Goal: Answer question/provide support

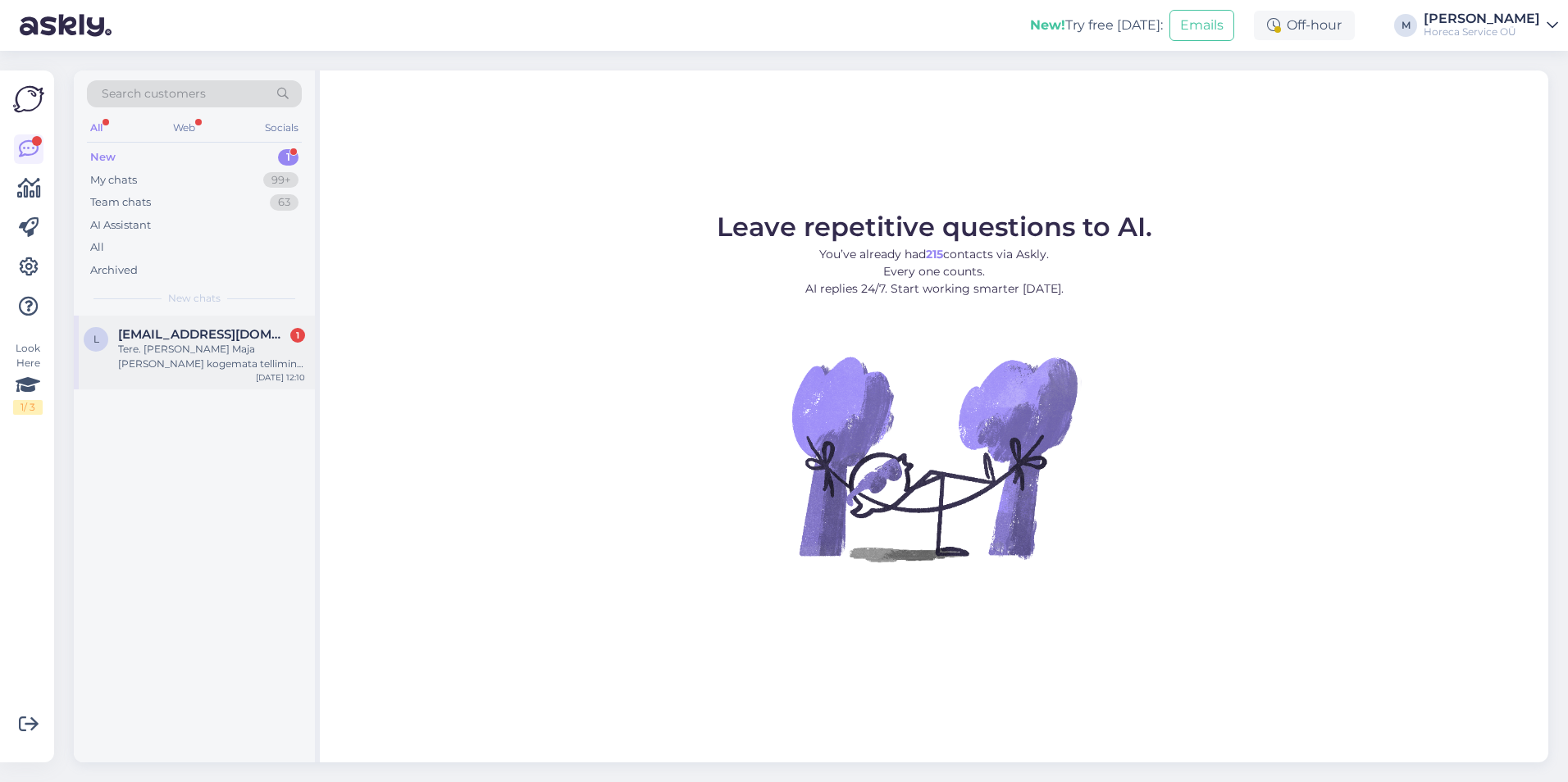
click at [208, 342] on div "Tere. [PERSON_NAME] Maja [PERSON_NAME] kogemata tellimine topelt kuidas saan üh…" at bounding box center [212, 356] width 187 height 29
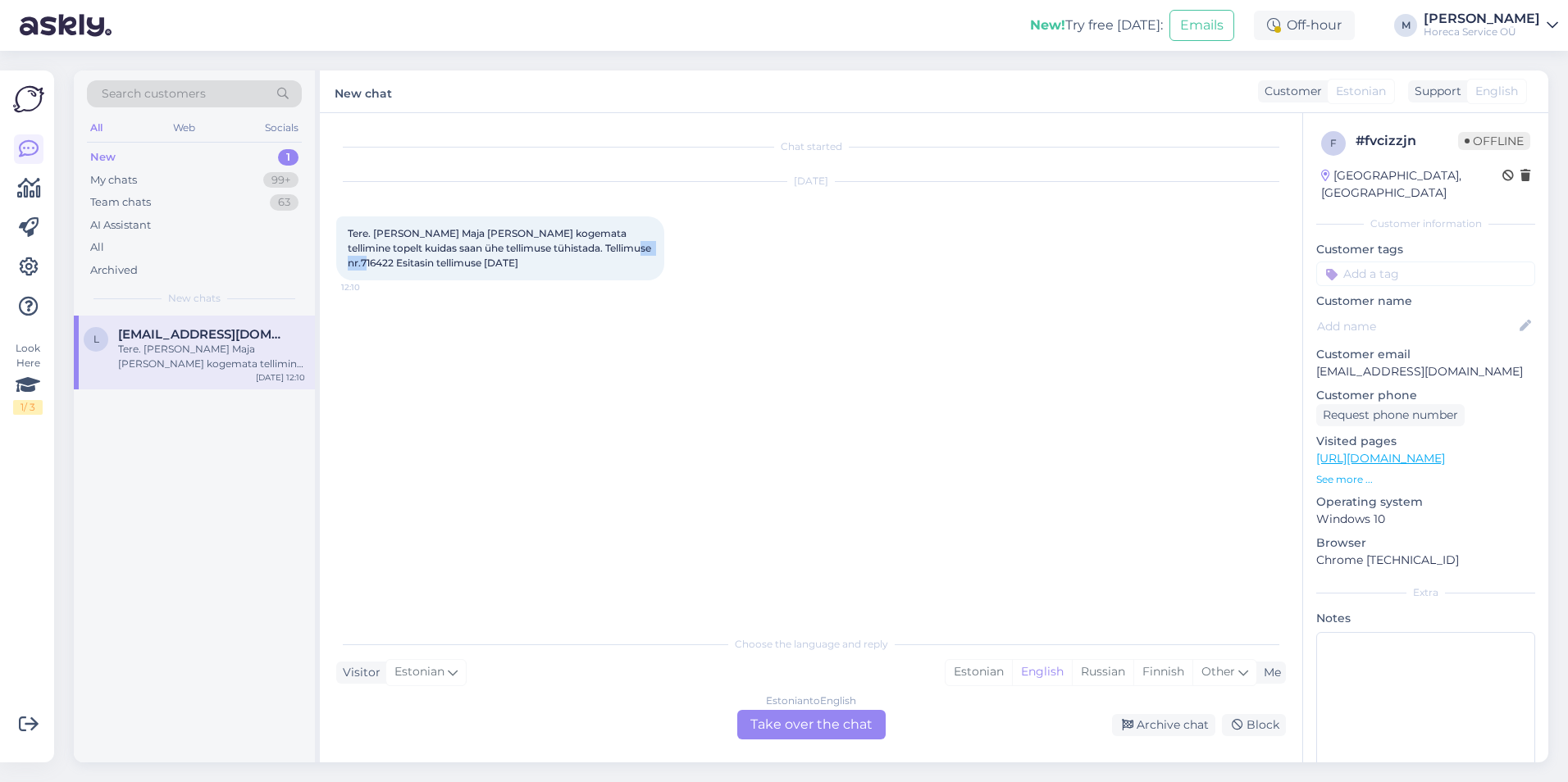
drag, startPoint x: 635, startPoint y: 249, endPoint x: 597, endPoint y: 249, distance: 38.0
click at [597, 249] on div "Tere. [PERSON_NAME] Maja [PERSON_NAME] kogemata tellimine topelt kuidas saan üh…" at bounding box center [500, 249] width 328 height 64
copy span "716422"
click at [645, 256] on div "Tere. [PERSON_NAME] Maja [PERSON_NAME] kogemata tellimine topelt kuidas saan üh…" at bounding box center [500, 249] width 328 height 64
drag, startPoint x: 639, startPoint y: 249, endPoint x: 598, endPoint y: 251, distance: 41.0
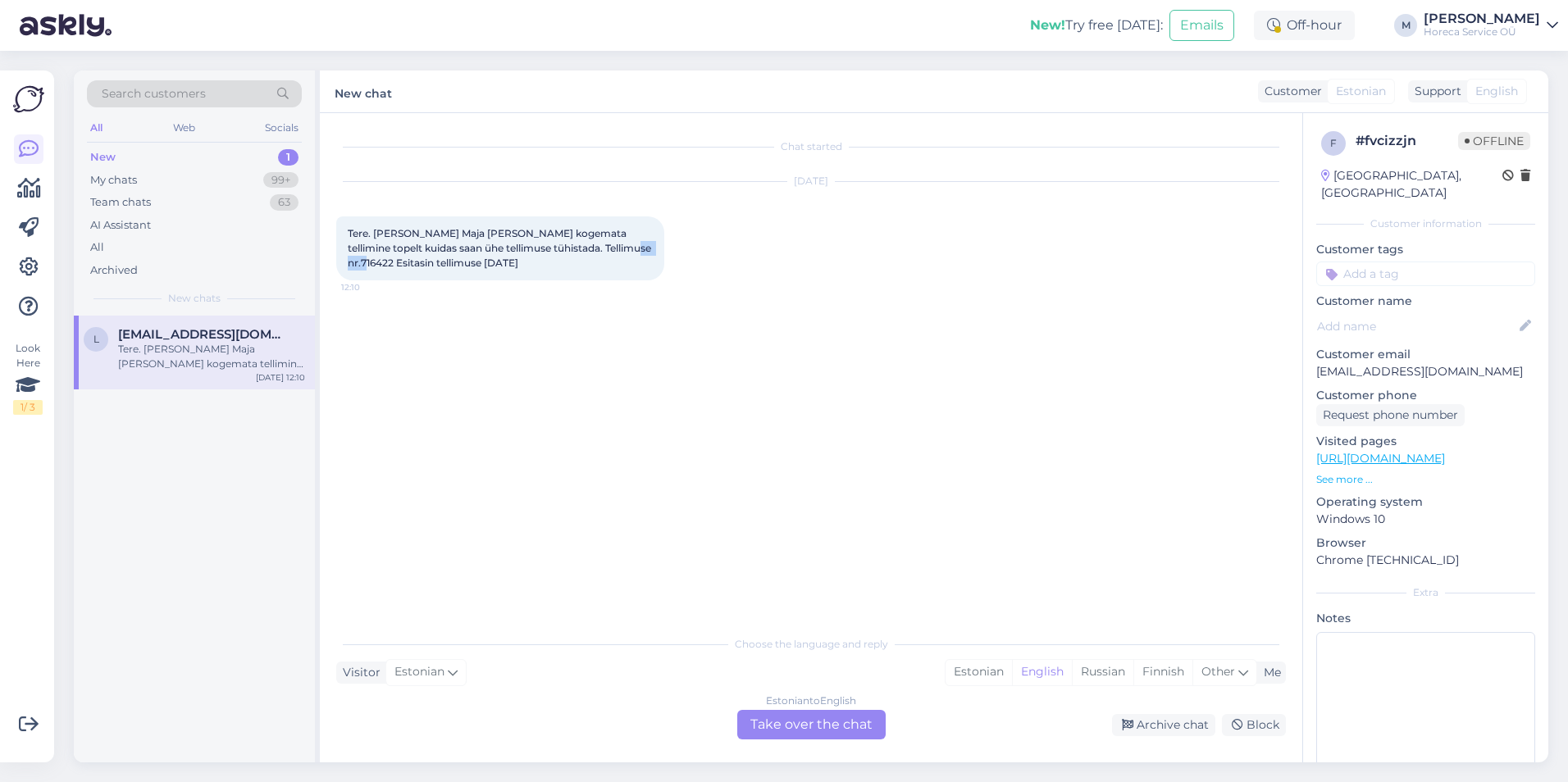
click at [598, 251] on div "Tere. [PERSON_NAME] Maja [PERSON_NAME] kogemata tellimine topelt kuidas saan üh…" at bounding box center [500, 249] width 328 height 64
click at [630, 251] on span "Tere. [PERSON_NAME] Maja [PERSON_NAME] kogemata tellimine topelt kuidas saan üh…" at bounding box center [501, 248] width 306 height 42
click at [636, 247] on div "Tere. [PERSON_NAME] Maja [PERSON_NAME] kogemata tellimine topelt kuidas saan üh…" at bounding box center [500, 249] width 328 height 64
drag, startPoint x: 636, startPoint y: 247, endPoint x: 565, endPoint y: 244, distance: 71.1
click at [565, 244] on div "Tere. [PERSON_NAME] Maja [PERSON_NAME] kogemata tellimine topelt kuidas saan üh…" at bounding box center [500, 249] width 328 height 64
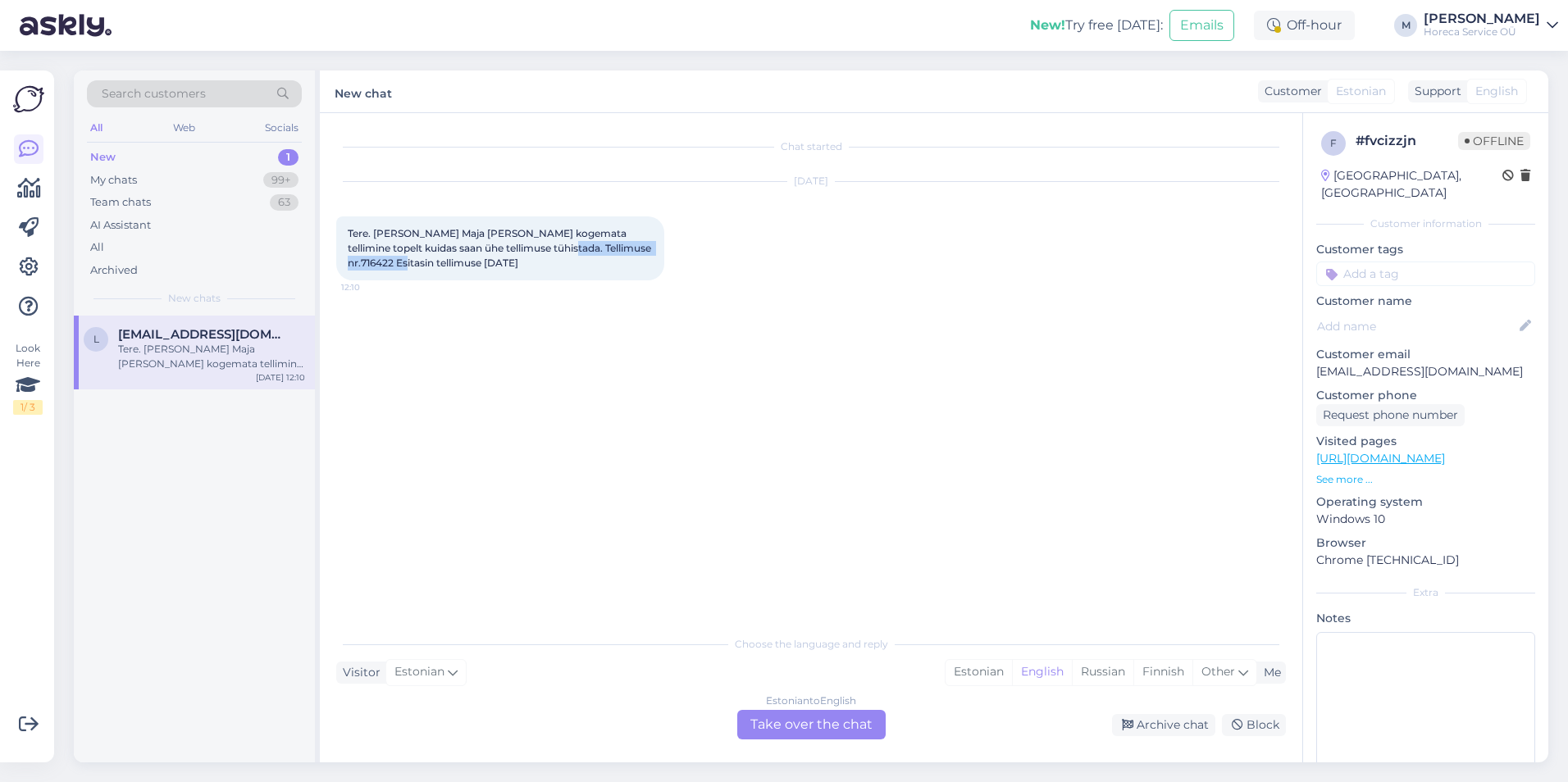
click at [594, 249] on span "Tere. [PERSON_NAME] Maja [PERSON_NAME] kogemata tellimine topelt kuidas saan üh…" at bounding box center [501, 248] width 306 height 42
drag, startPoint x: 630, startPoint y: 247, endPoint x: 539, endPoint y: 250, distance: 91.0
click at [539, 250] on span "Tere. [PERSON_NAME] Maja [PERSON_NAME] kogemata tellimine topelt kuidas saan üh…" at bounding box center [501, 248] width 306 height 42
copy span "ellimuse nr.716422"
click at [818, 607] on div "Estonian" at bounding box center [978, 672] width 66 height 24
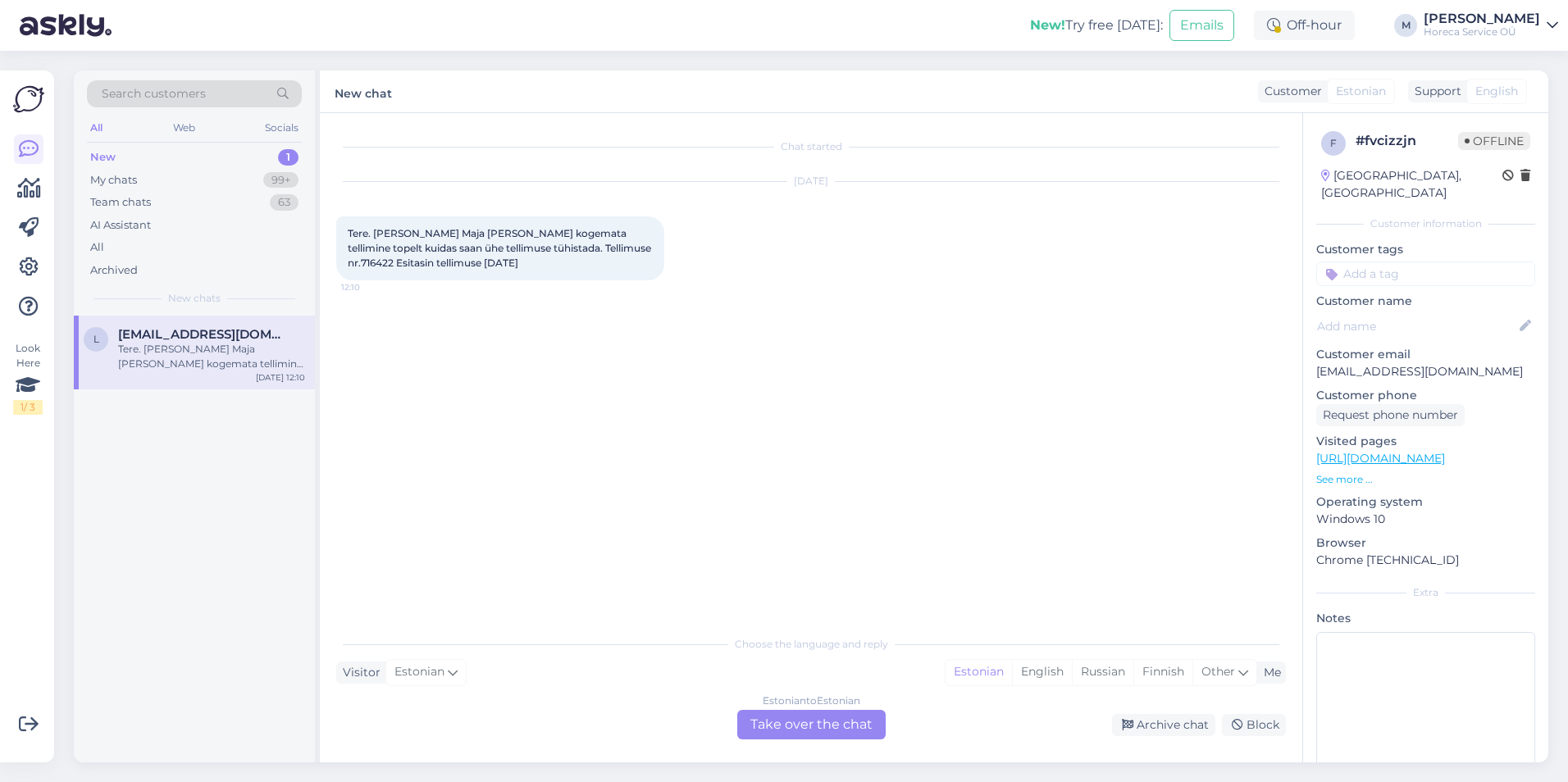
click at [818, 607] on div "Estonian to Estonian Take over the chat" at bounding box center [812, 724] width 149 height 29
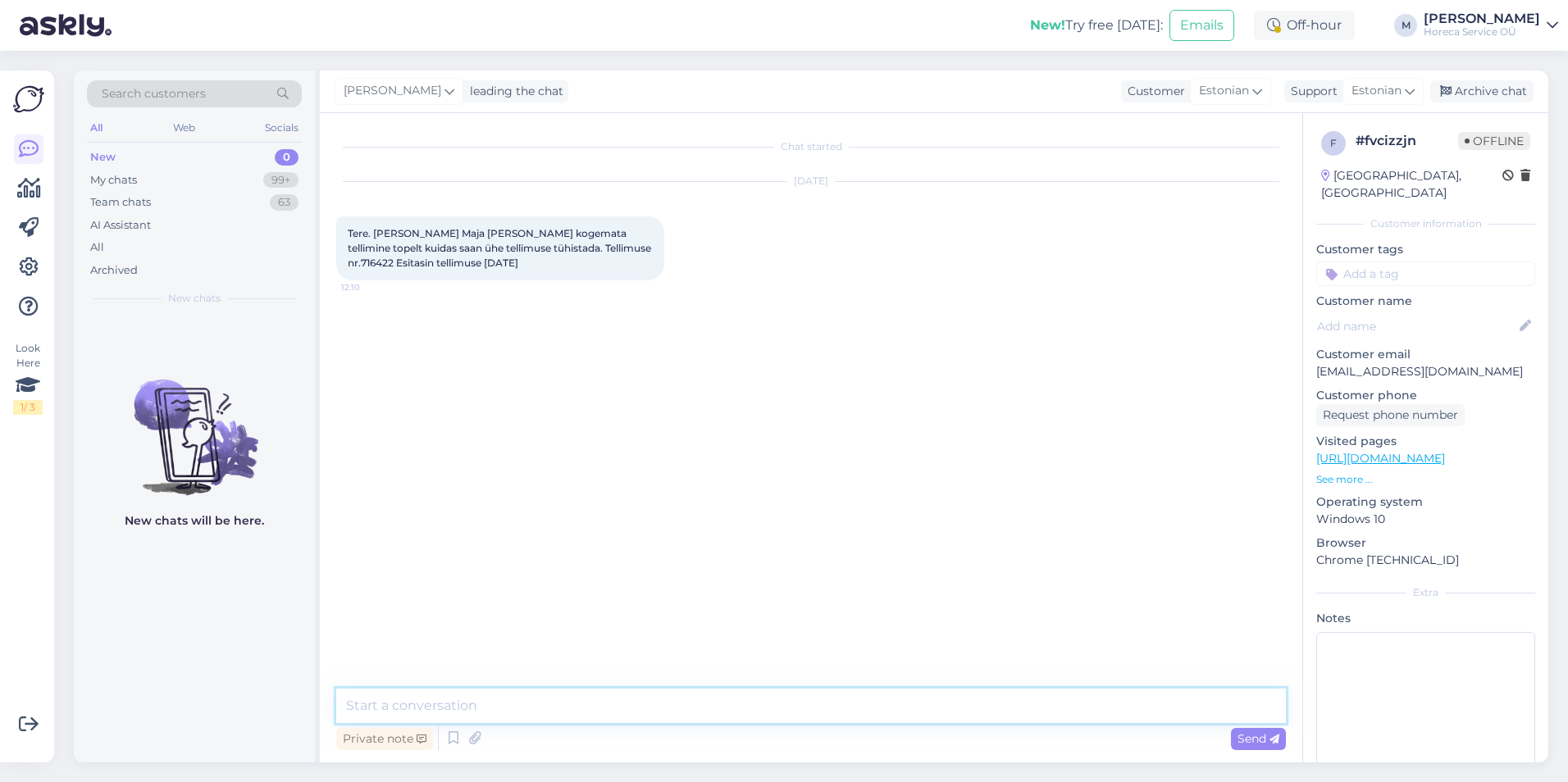
click at [503, 607] on textarea at bounding box center [811, 706] width 950 height 34
paste textarea "ellimuse nr.716422"
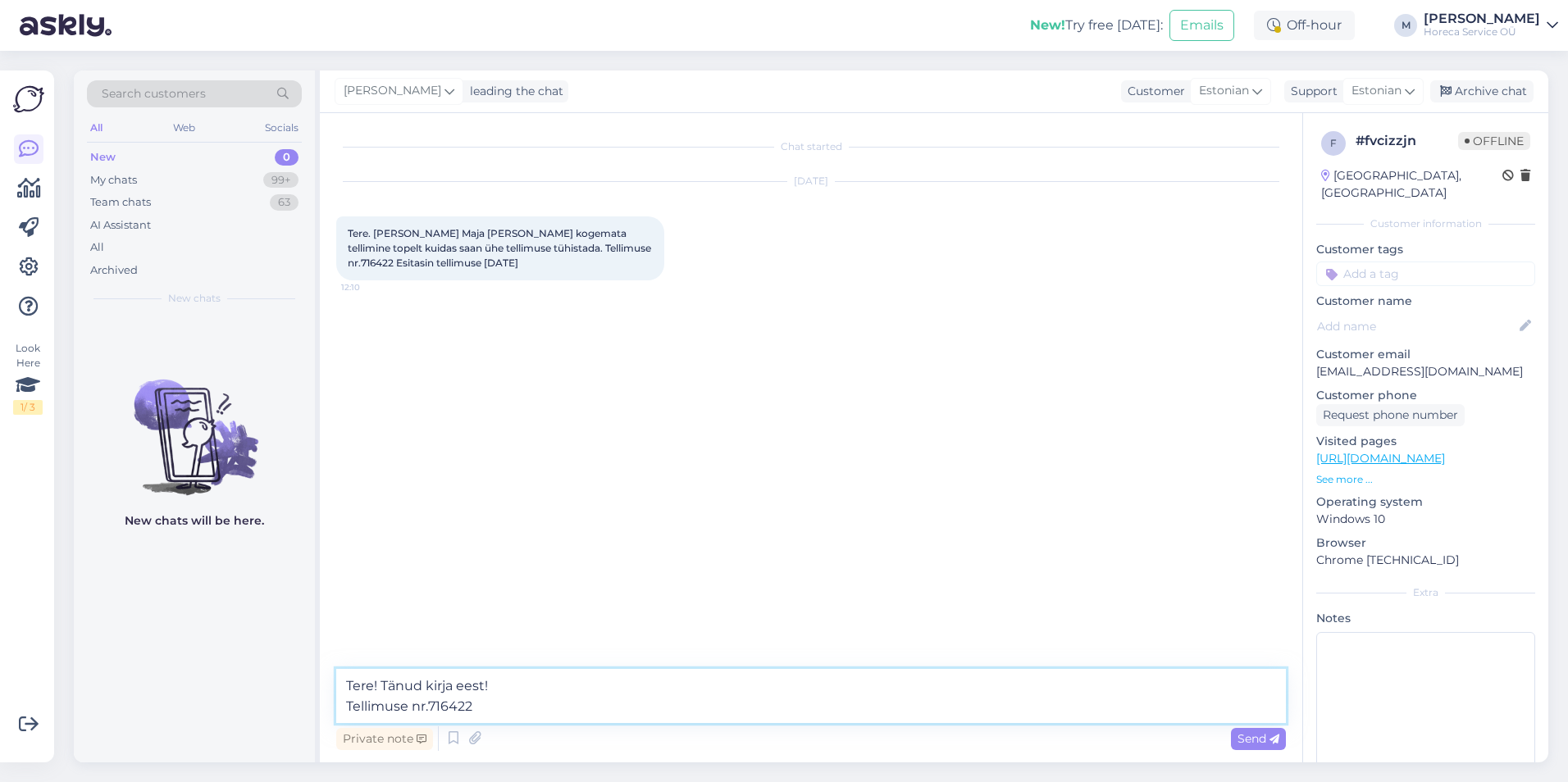
click at [355, 607] on textarea "Tere! Tänud kirja eest! Tellimuse nr.716422" at bounding box center [811, 696] width 950 height 54
click at [509, 607] on textarea "Tere! Tänud kirja eest! Tühistasime tellimuse nr.716422" at bounding box center [811, 696] width 950 height 54
click at [618, 607] on textarea "Tere! Tänud kirja eest! Tühistasime tellimuse nr. 716422" at bounding box center [811, 696] width 950 height 54
type textarea "Tere! Tänud kirja eest! Tühistasime tellimuse nr. 716422."
